Goal: Task Accomplishment & Management: Use online tool/utility

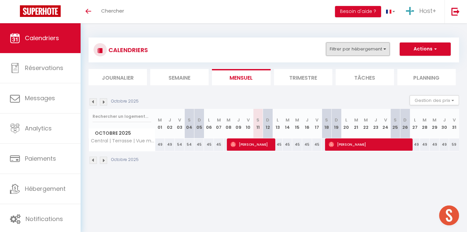
click at [342, 51] on button "Filtrer par hébergement" at bounding box center [358, 48] width 64 height 13
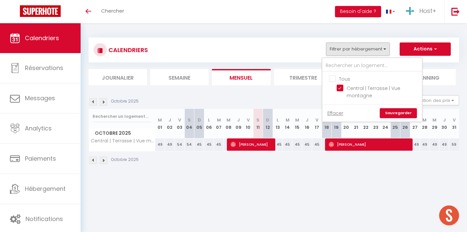
click at [340, 83] on li "Central | Terrasse | Vue montagne" at bounding box center [380, 92] width 83 height 19
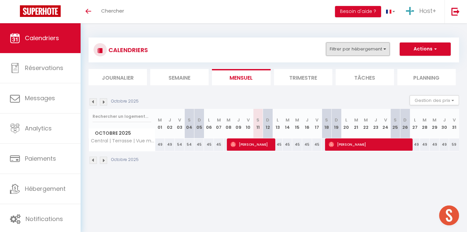
click at [352, 44] on button "Filtrer par hébergement" at bounding box center [358, 48] width 64 height 13
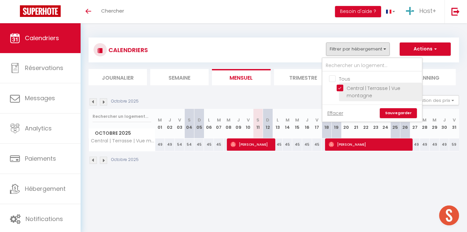
click at [340, 89] on input "Central | Terrasse | Vue montagne" at bounding box center [378, 88] width 83 height 7
checkbox input "false"
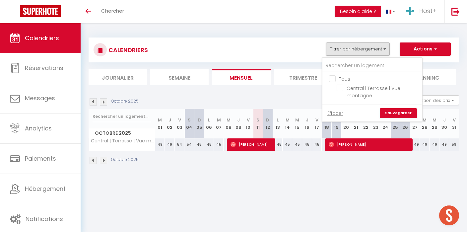
click at [332, 77] on input "Tous" at bounding box center [379, 78] width 100 height 7
checkbox input "true"
click at [402, 116] on link "Sauvegarder" at bounding box center [398, 113] width 37 height 10
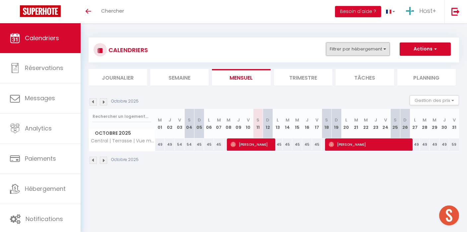
click at [362, 52] on button "Filtrer par hébergement" at bounding box center [358, 48] width 64 height 13
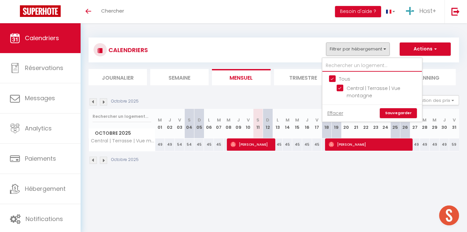
click at [356, 66] on input "text" at bounding box center [373, 66] width 100 height 12
click at [333, 81] on input "Tous" at bounding box center [379, 78] width 100 height 7
checkbox input "false"
click at [398, 113] on link "Sauvegarder" at bounding box center [398, 113] width 37 height 10
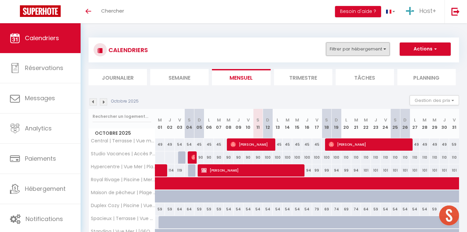
click at [363, 53] on button "Filtrer par hébergement" at bounding box center [358, 48] width 64 height 13
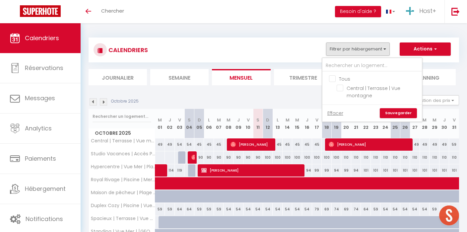
click at [295, 62] on div "CALENDRIERS Filtrer par hébergement Tous Central | Terrasse | Vue montagne Effa…" at bounding box center [274, 50] width 371 height 25
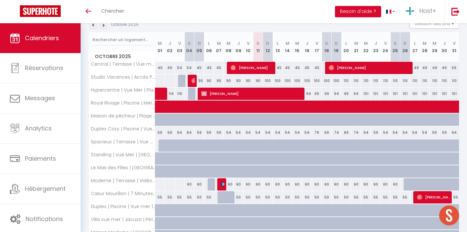
scroll to position [209, 0]
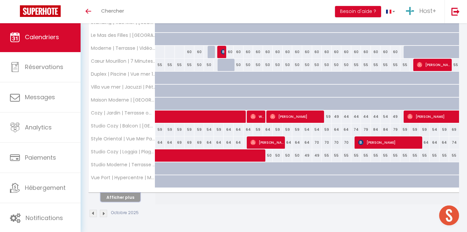
click at [128, 195] on button "Afficher plus" at bounding box center [121, 197] width 40 height 9
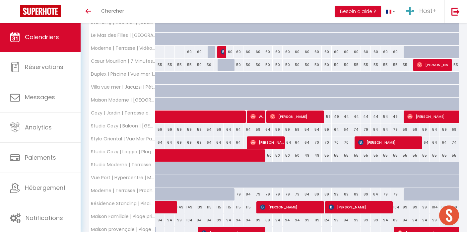
scroll to position [0, 0]
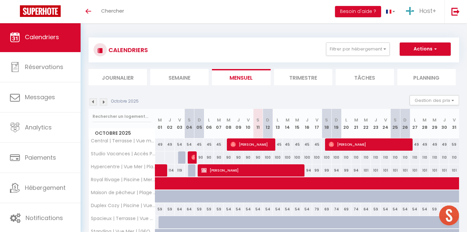
click at [422, 77] on li "Planning" at bounding box center [427, 77] width 58 height 16
